Goal: Task Accomplishment & Management: Use online tool/utility

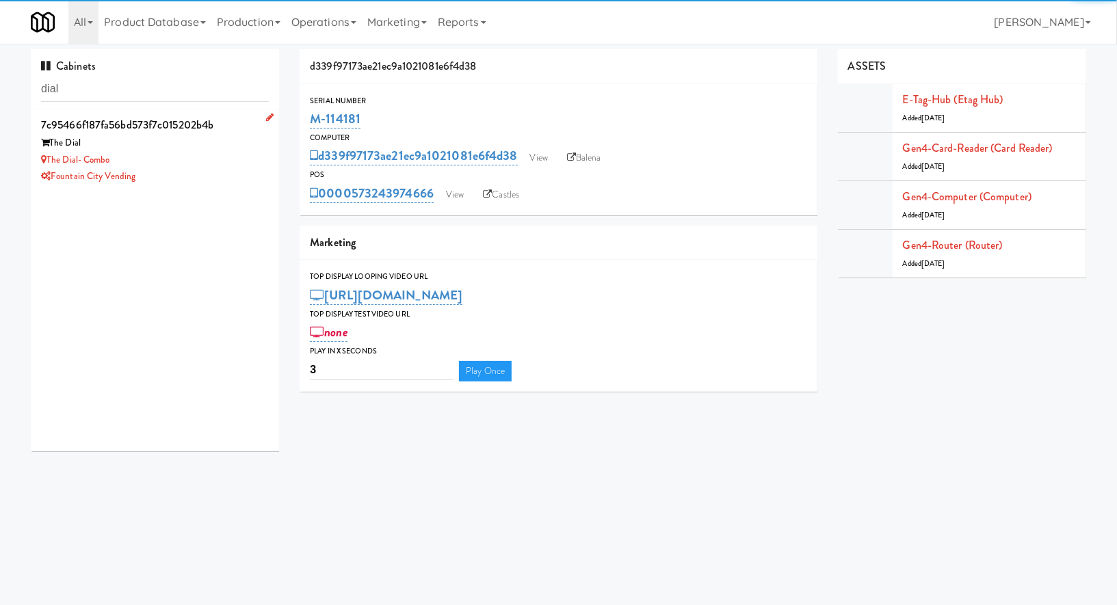
type input "dial"
click at [230, 168] on div "Fountain City Vending" at bounding box center [155, 176] width 228 height 17
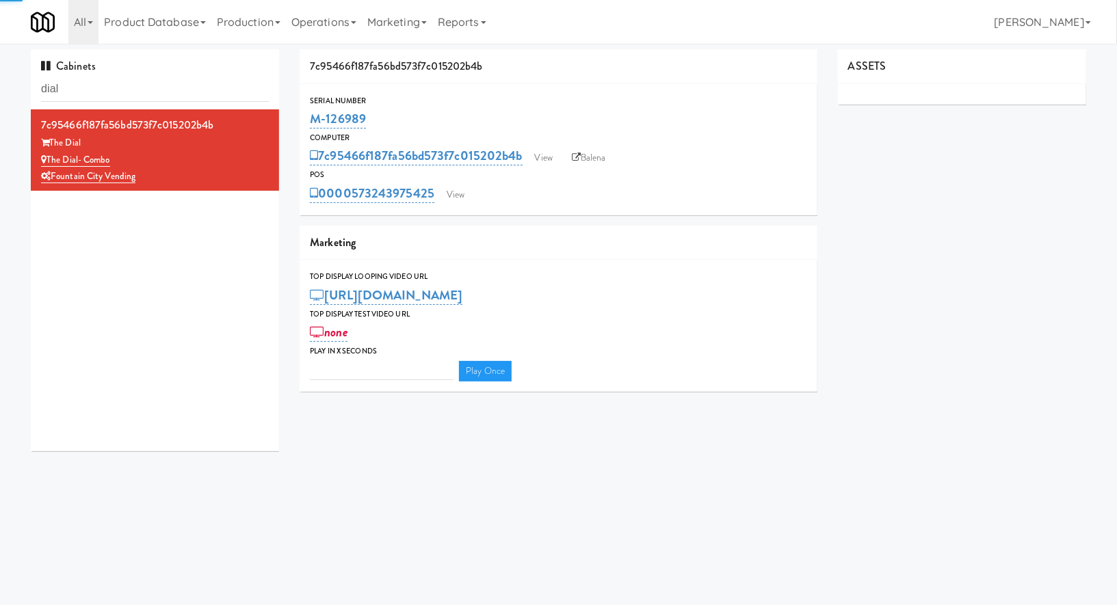
type input "3"
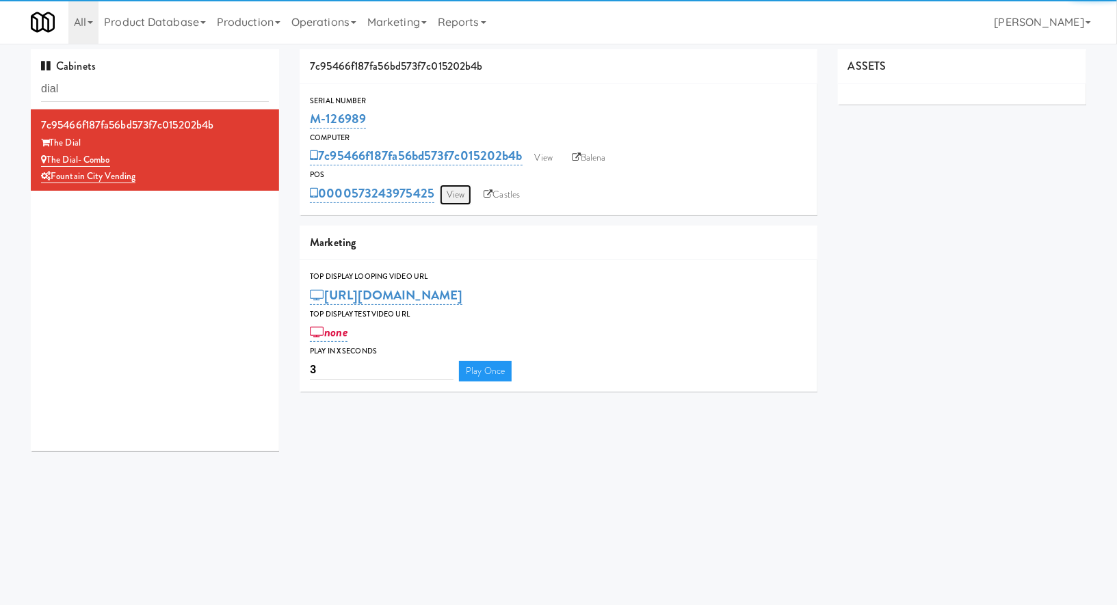
click at [460, 199] on link "View" at bounding box center [455, 195] width 31 height 21
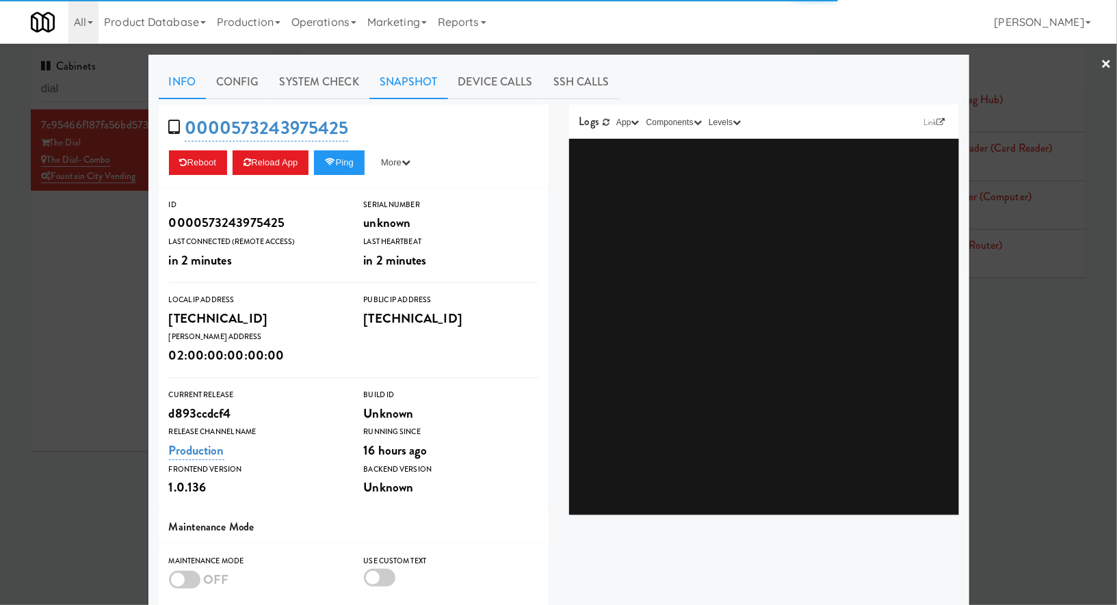
click at [405, 85] on link "Snapshot" at bounding box center [408, 82] width 79 height 34
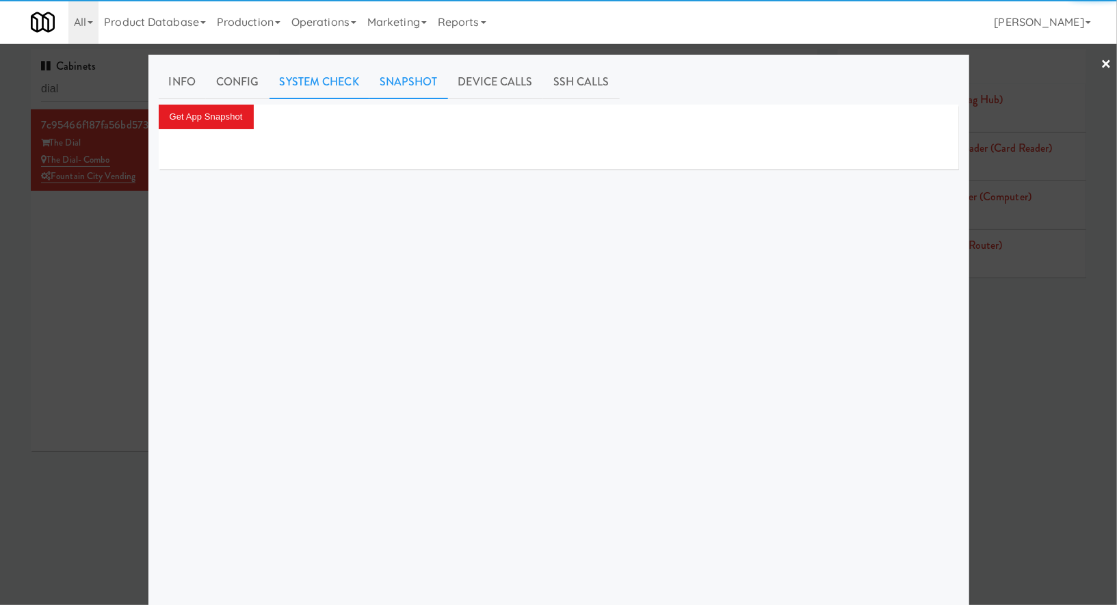
click at [340, 87] on link "System Check" at bounding box center [319, 82] width 100 height 34
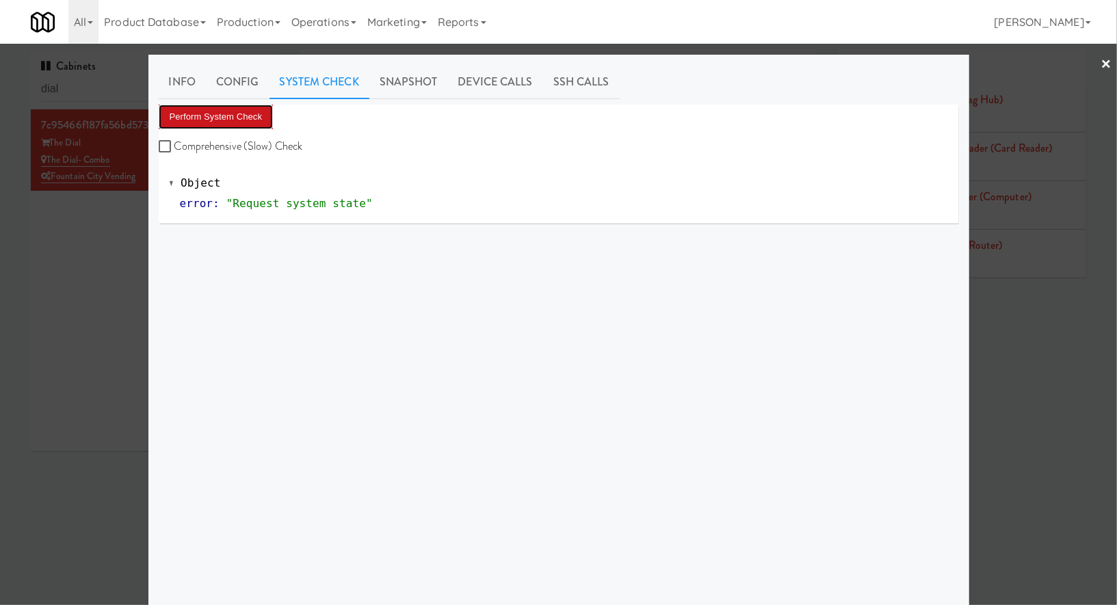
click at [242, 111] on button "Perform System Check" at bounding box center [216, 117] width 115 height 25
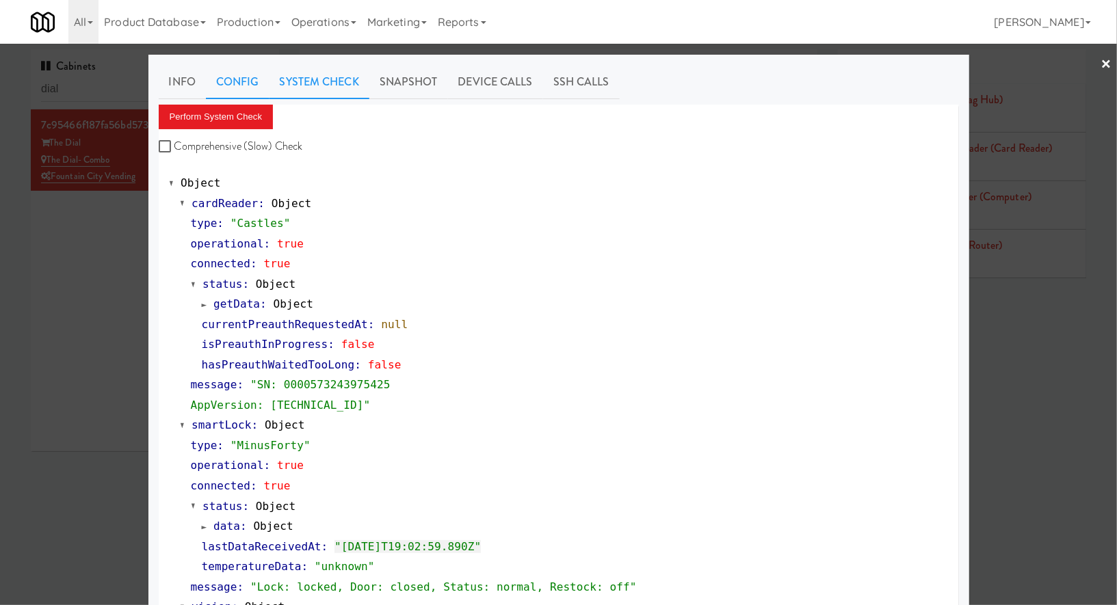
click at [258, 88] on link "Config" at bounding box center [238, 82] width 64 height 34
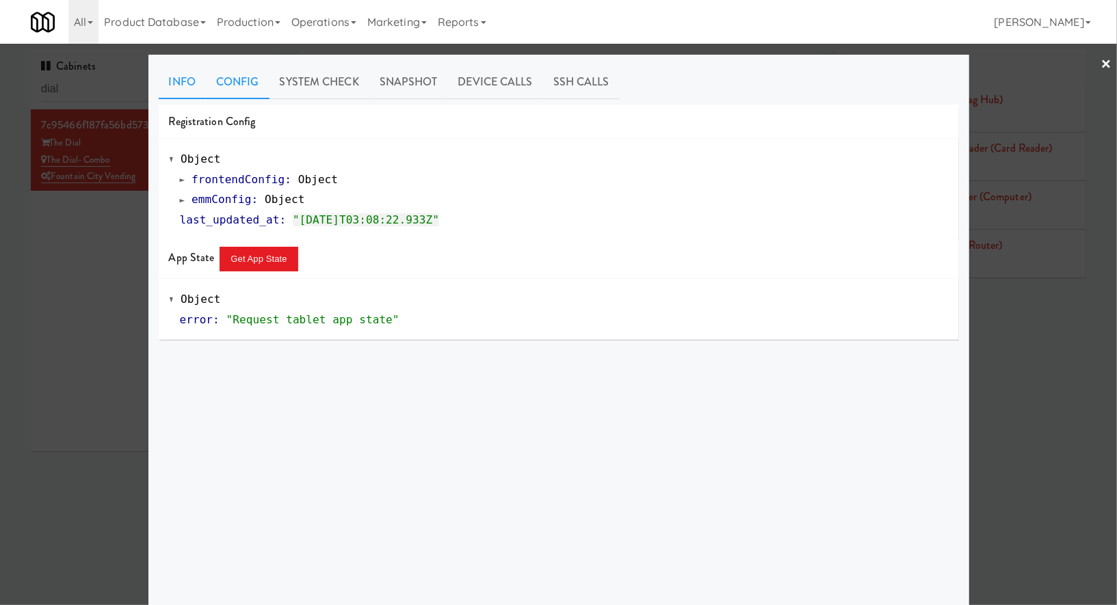
click at [193, 88] on link "Info" at bounding box center [182, 82] width 47 height 34
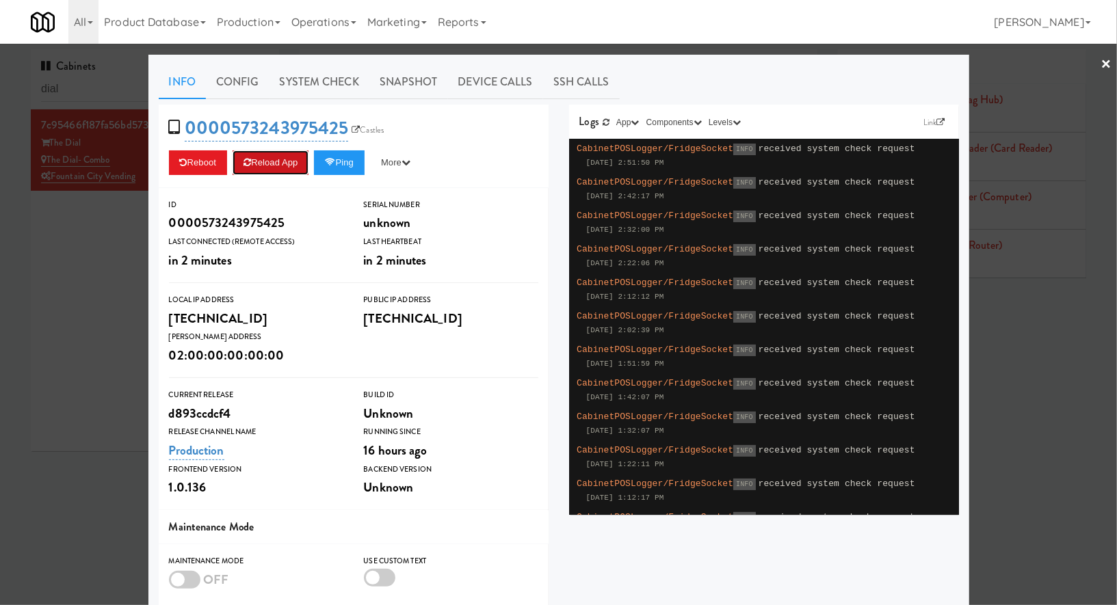
click at [288, 159] on button "Reload App" at bounding box center [270, 162] width 76 height 25
click at [121, 85] on div at bounding box center [558, 302] width 1117 height 605
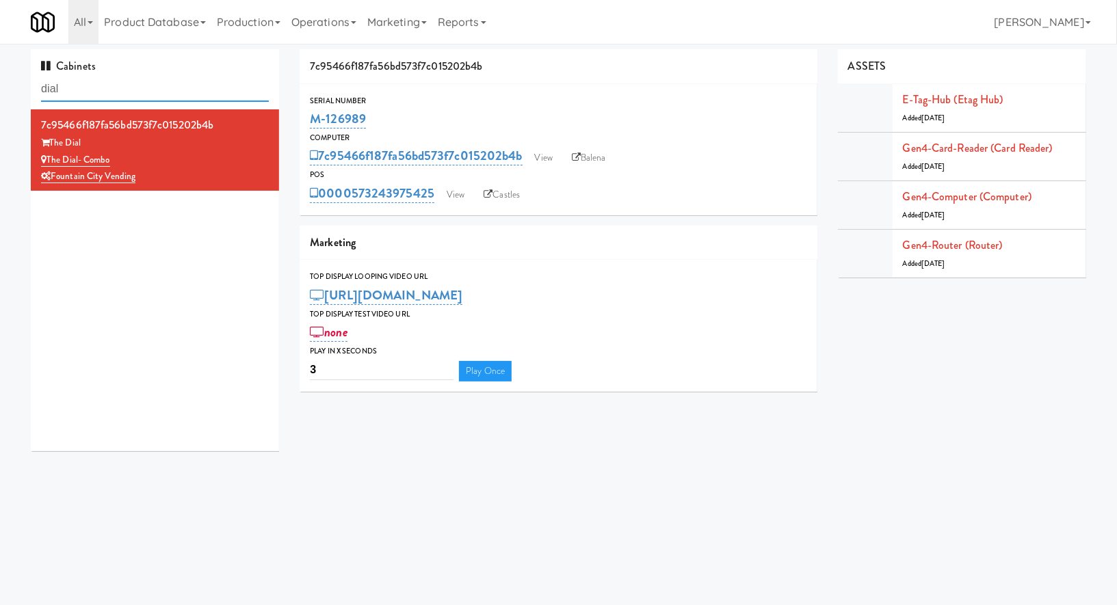
click at [121, 85] on input "dial" at bounding box center [155, 89] width 228 height 25
paste input "Couture Cooler,"
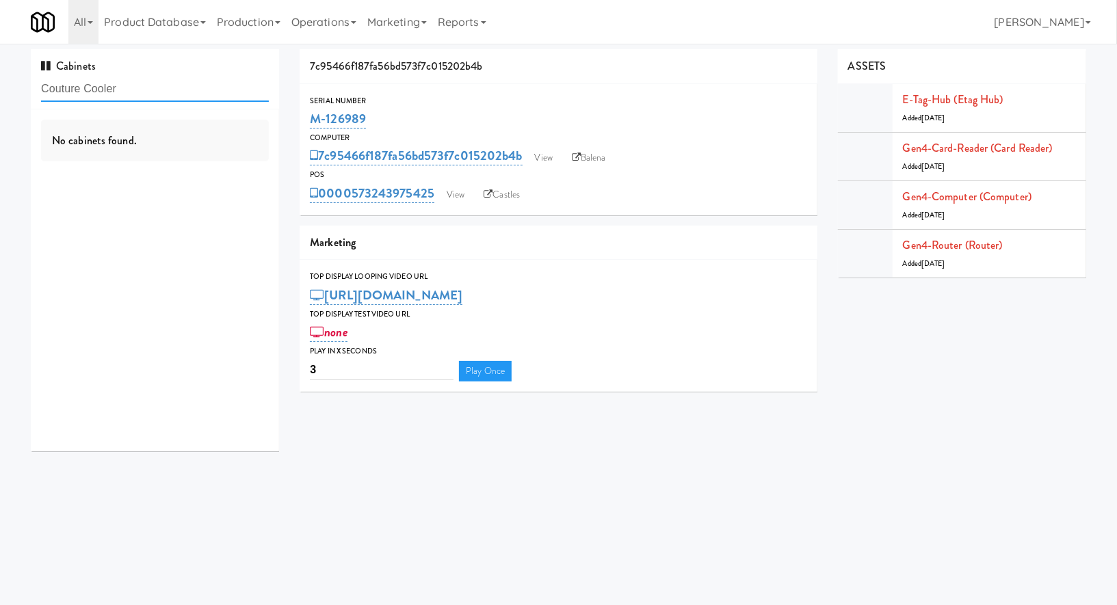
type input "Couture Cooler"
click at [230, 148] on div "The Couture" at bounding box center [155, 143] width 228 height 17
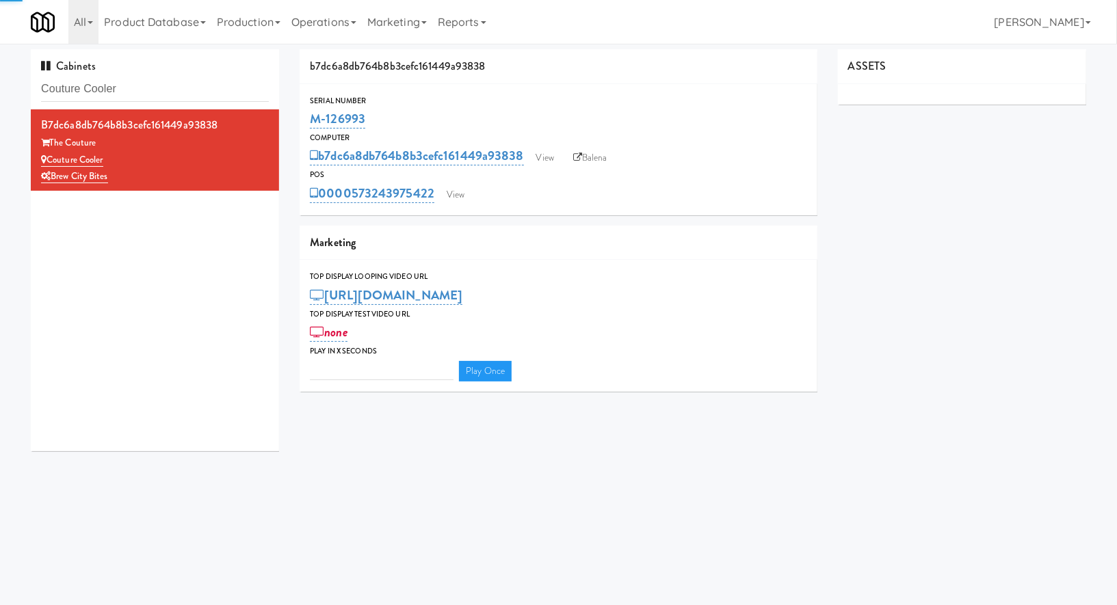
type input "3"
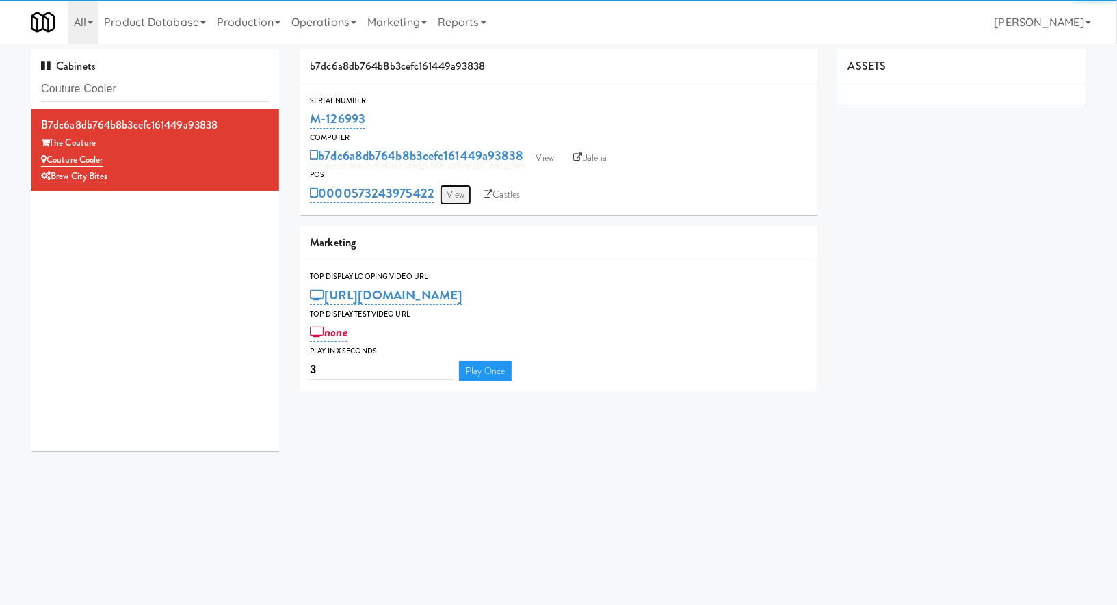
click at [451, 204] on link "View" at bounding box center [455, 195] width 31 height 21
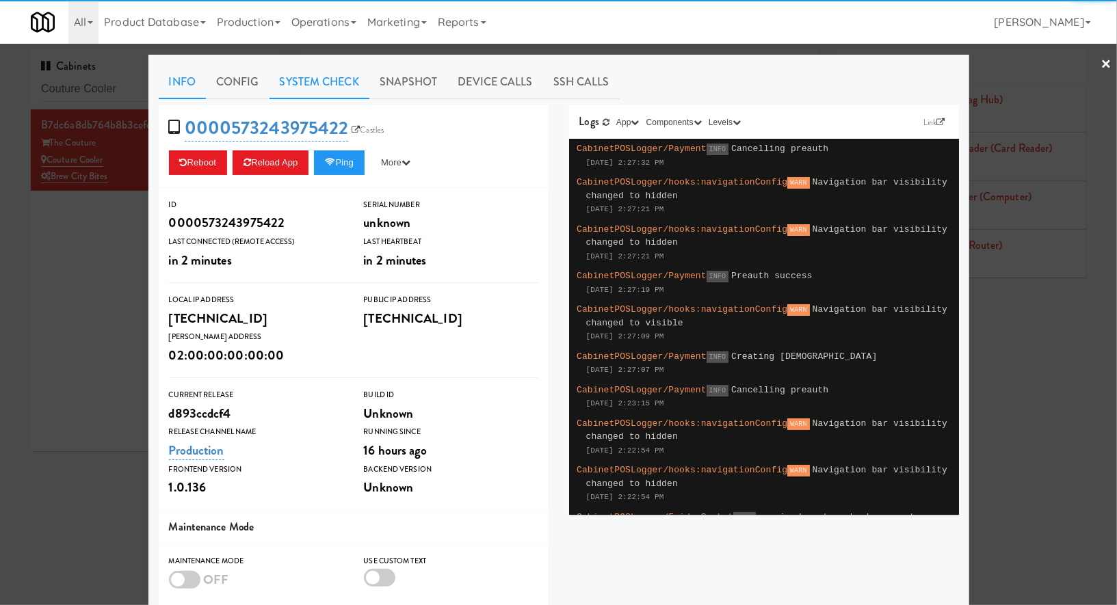
click at [338, 91] on link "System Check" at bounding box center [319, 82] width 100 height 34
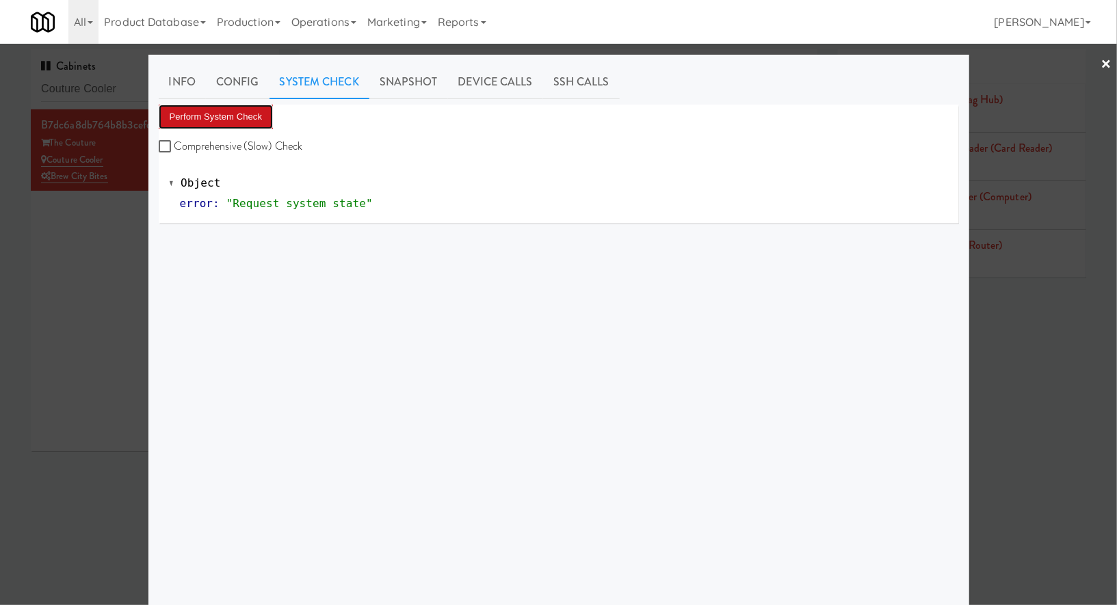
click at [252, 112] on button "Perform System Check" at bounding box center [216, 117] width 115 height 25
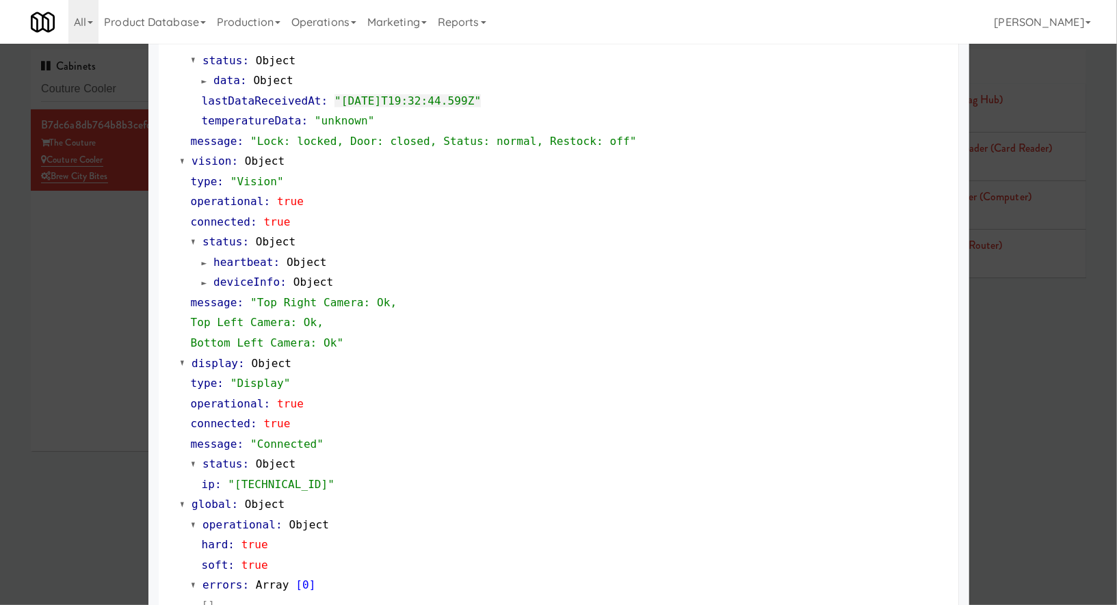
scroll to position [476, 0]
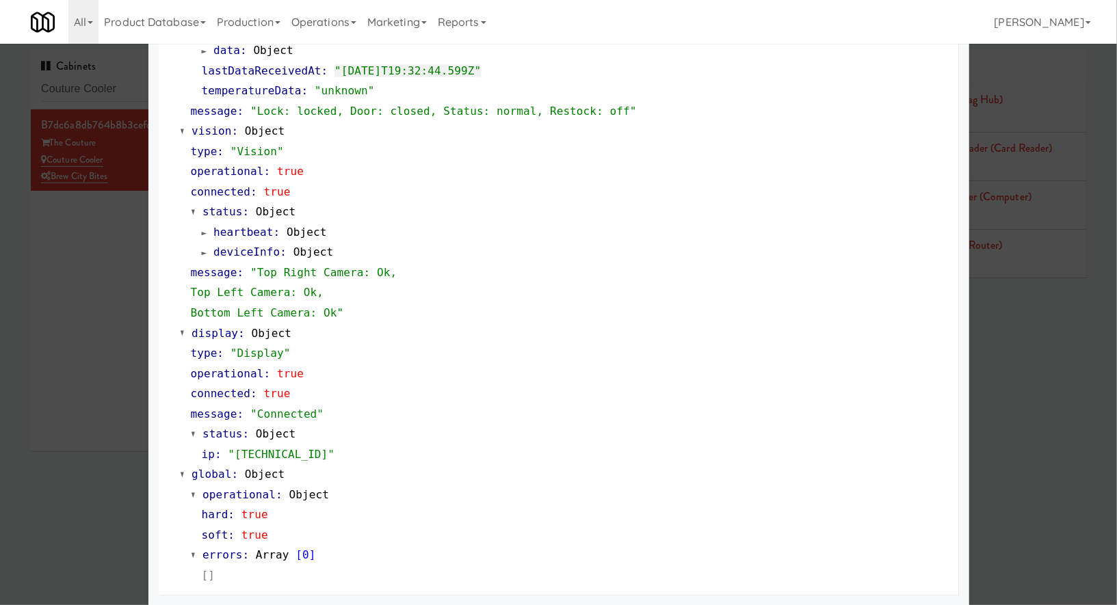
click at [94, 84] on div at bounding box center [558, 302] width 1117 height 605
click at [94, 84] on input "Couture Cooler" at bounding box center [155, 89] width 228 height 25
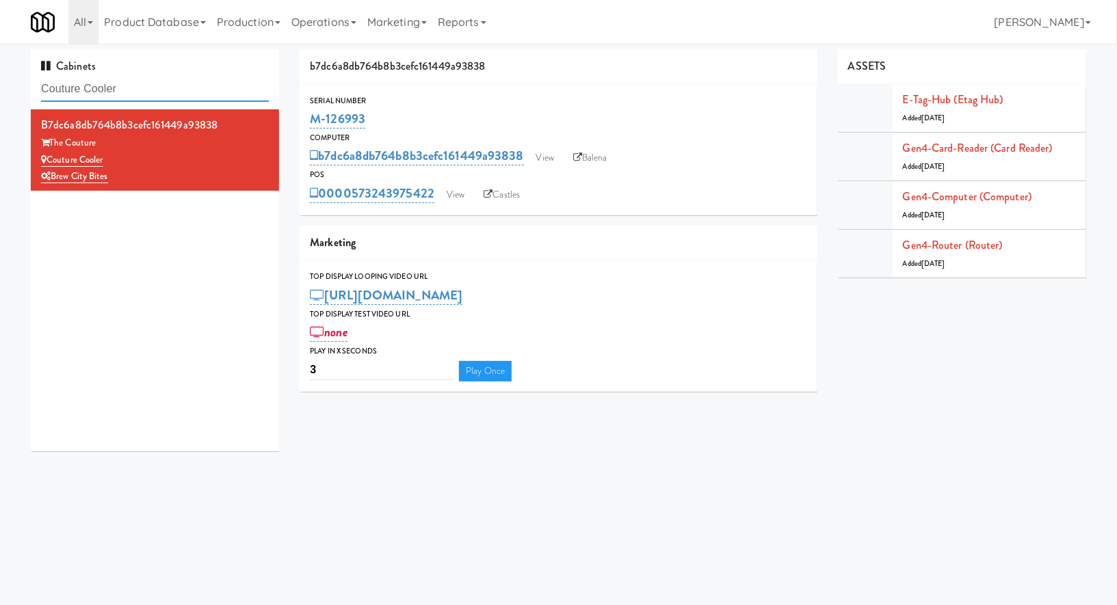
click at [94, 84] on input "Couture Cooler" at bounding box center [155, 89] width 228 height 25
paste input "[PERSON_NAME] - Pantry - Right"
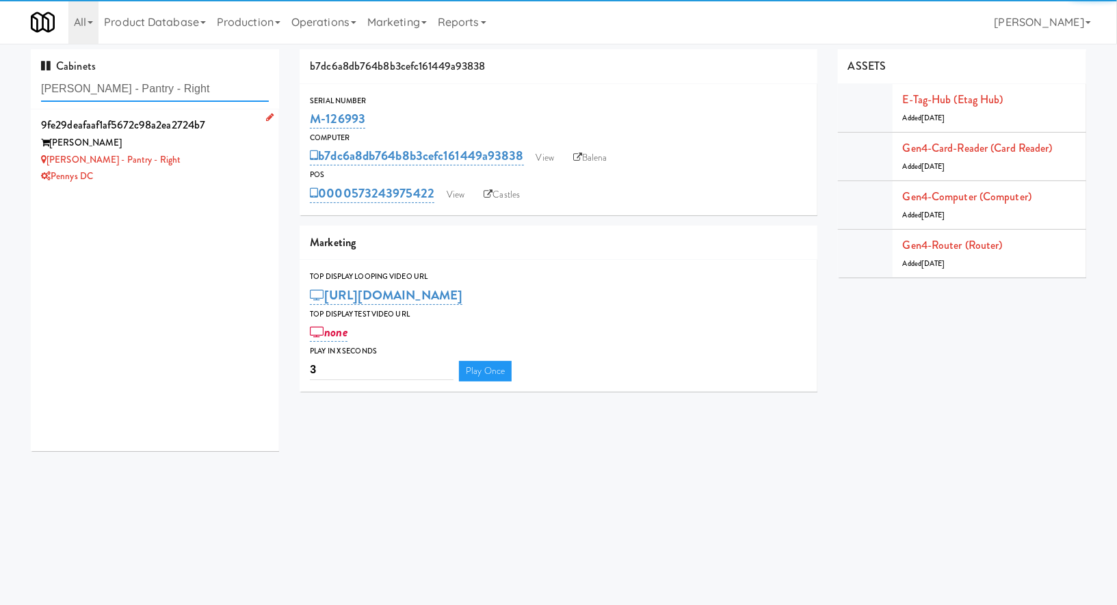
type input "[PERSON_NAME] - Pantry - Right"
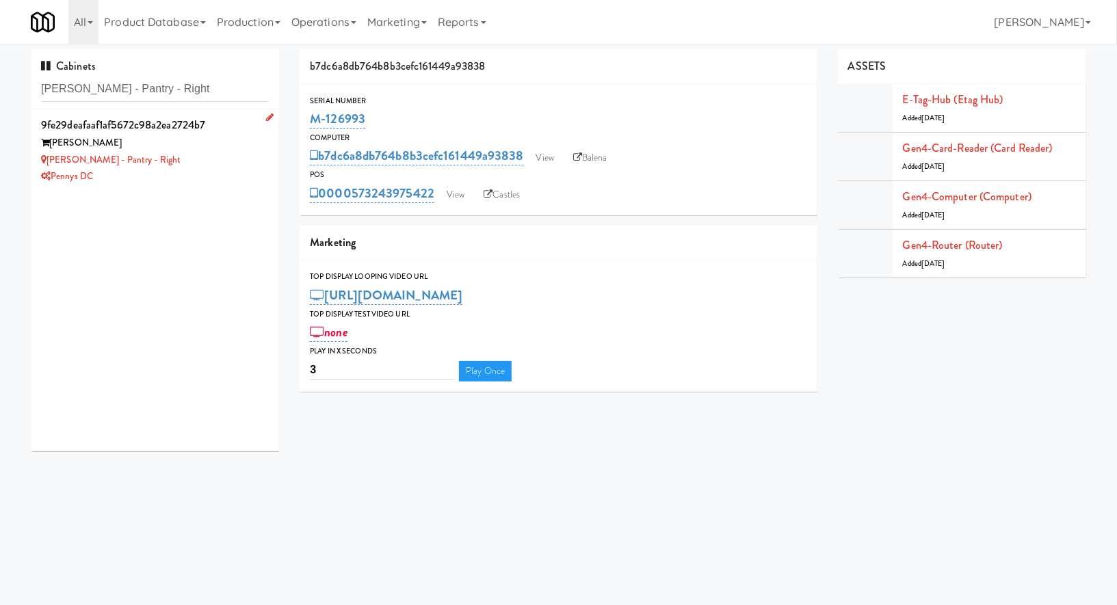
click at [148, 143] on div "[PERSON_NAME]" at bounding box center [155, 143] width 228 height 17
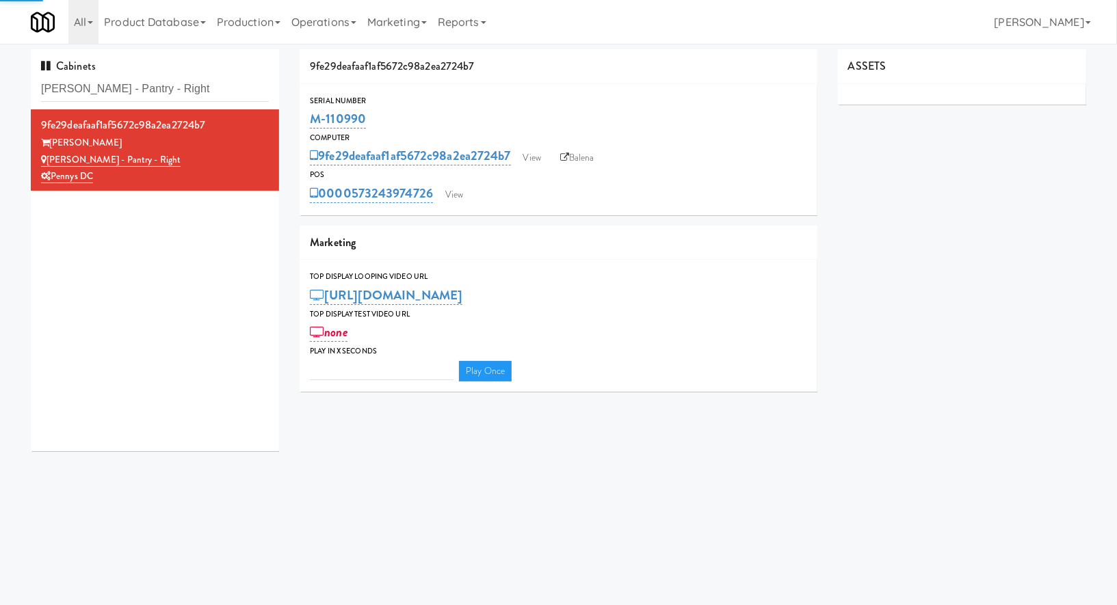
type input "3"
click at [464, 196] on link "View" at bounding box center [453, 195] width 31 height 21
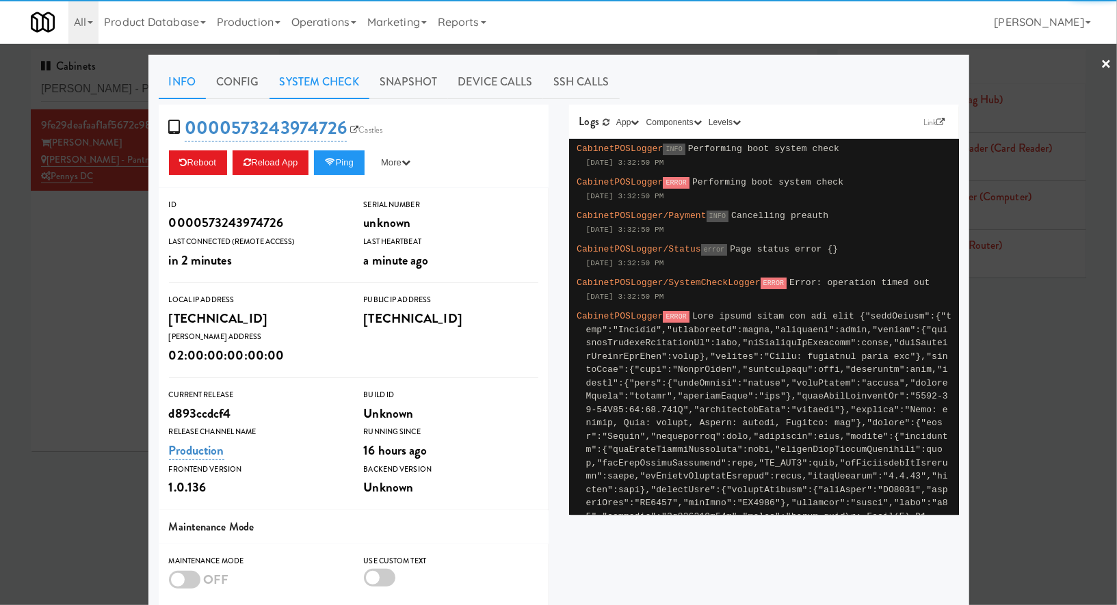
click at [321, 90] on link "System Check" at bounding box center [319, 82] width 100 height 34
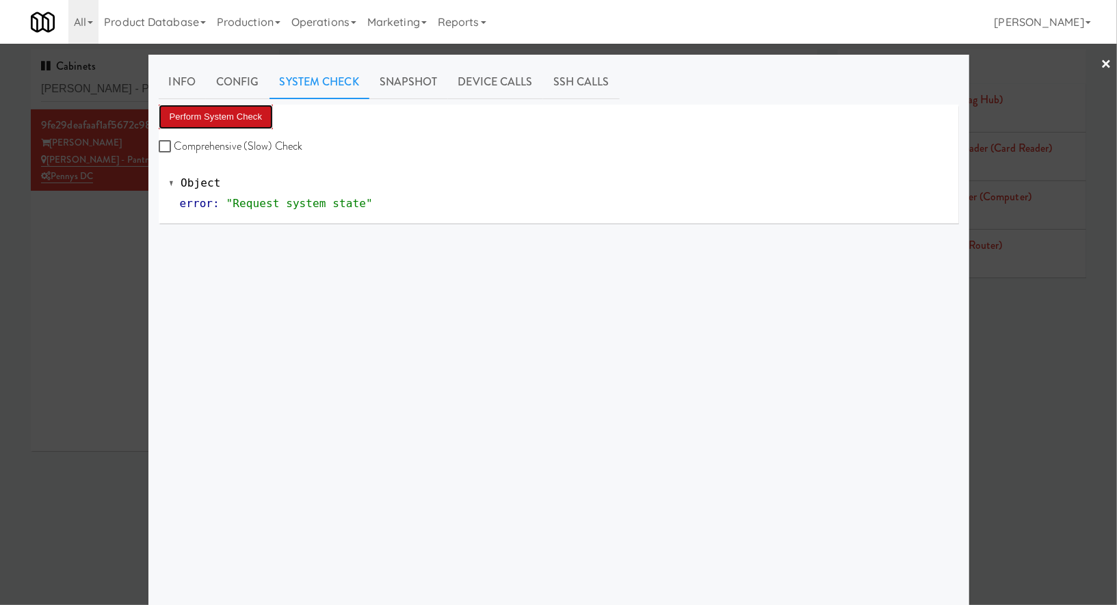
click at [255, 112] on button "Perform System Check" at bounding box center [216, 117] width 115 height 25
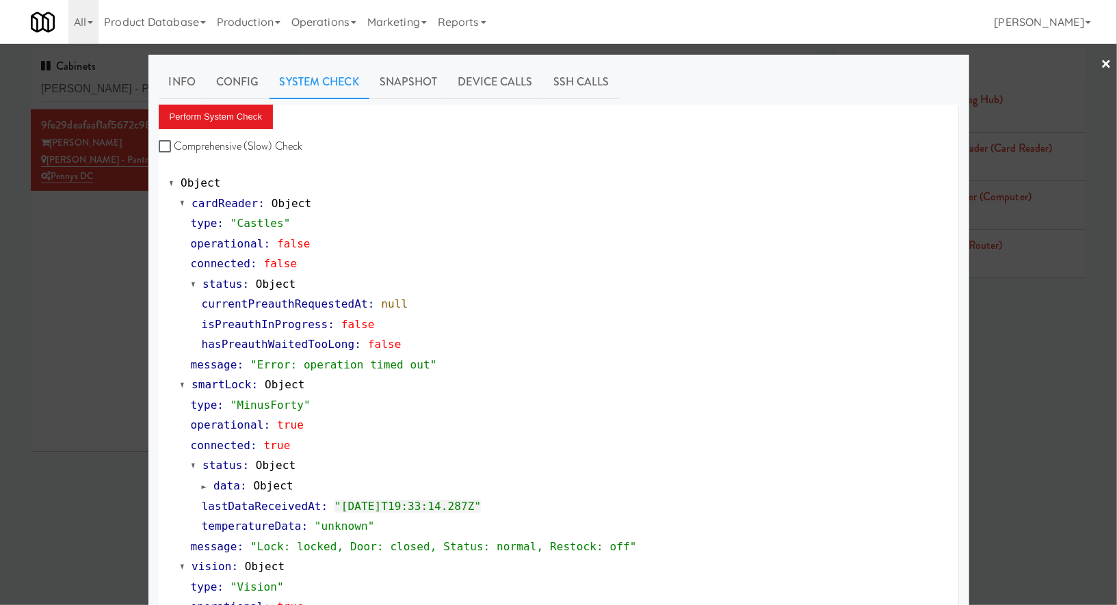
click at [83, 265] on div at bounding box center [558, 302] width 1117 height 605
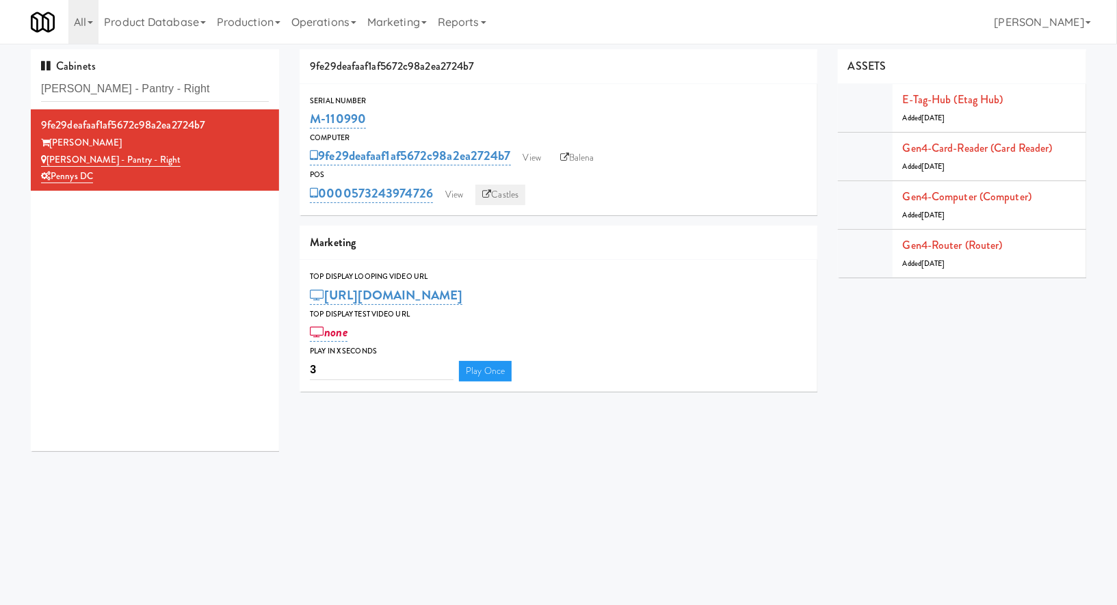
click at [505, 200] on link "Castles" at bounding box center [500, 195] width 50 height 21
click at [575, 149] on link "Balena" at bounding box center [577, 158] width 48 height 21
